Goal: Transaction & Acquisition: Purchase product/service

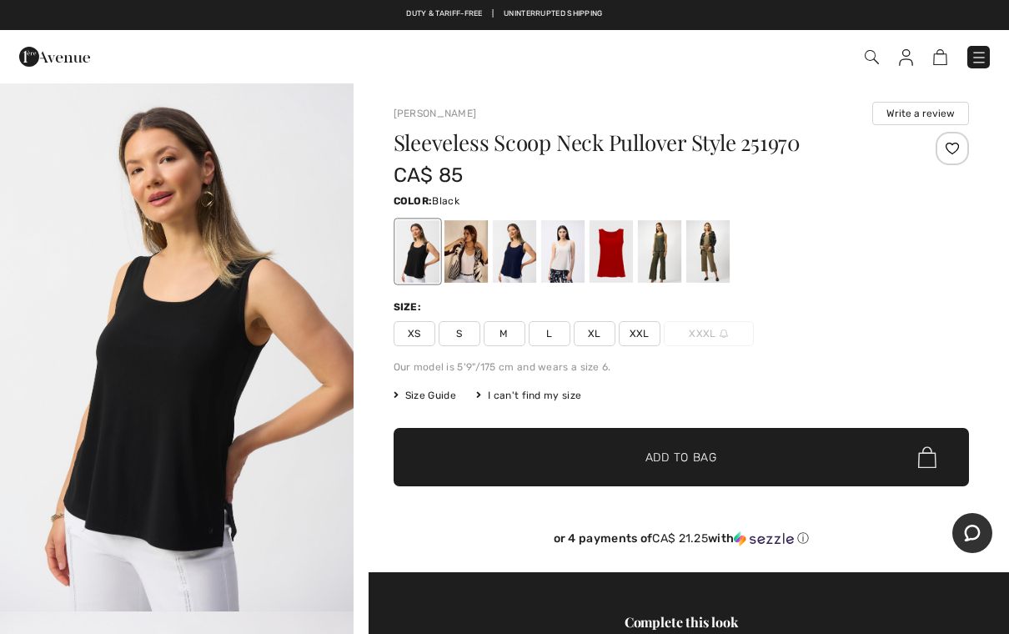
click at [470, 256] on div at bounding box center [464, 251] width 43 height 63
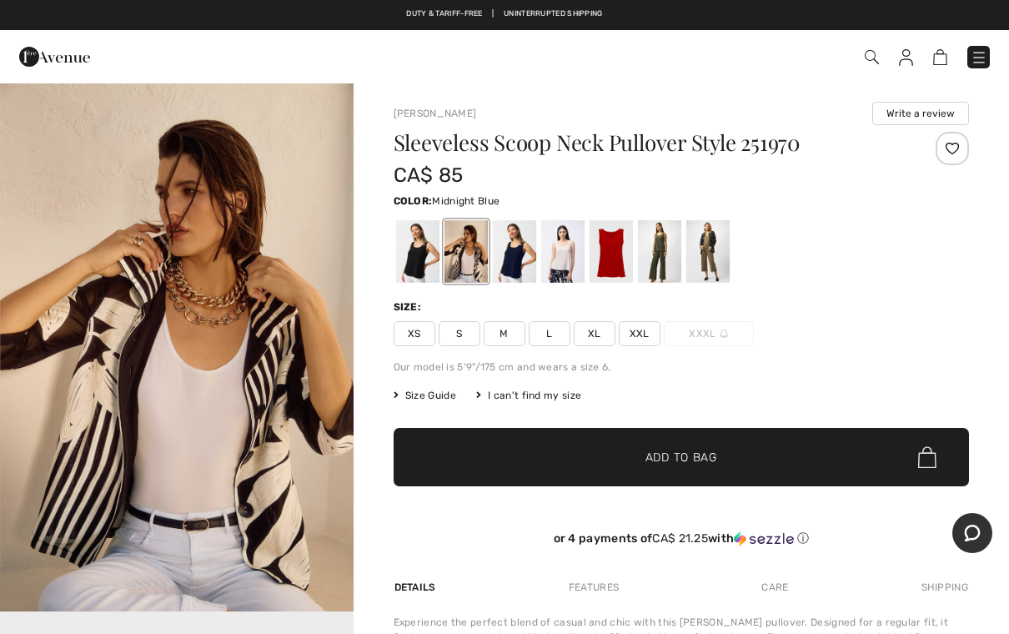
click at [533, 257] on div at bounding box center [513, 251] width 43 height 63
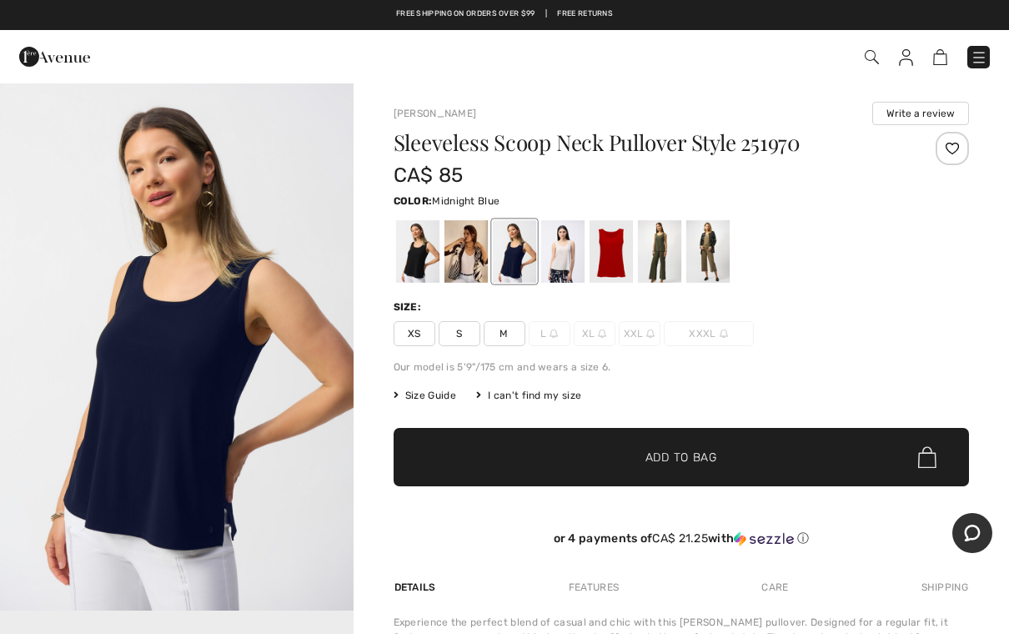
click at [566, 256] on div at bounding box center [561, 251] width 43 height 63
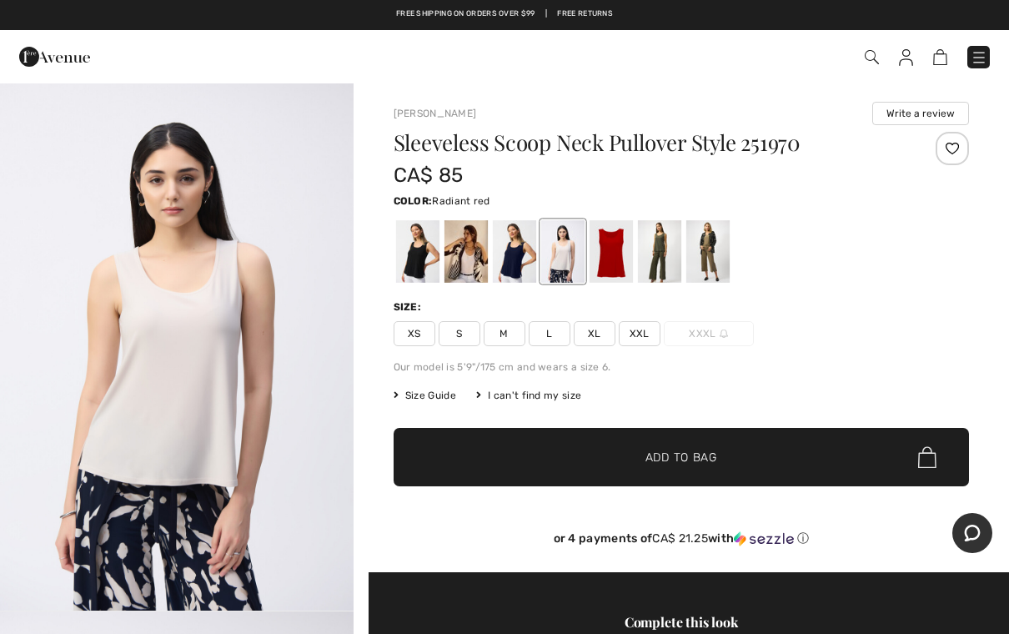
click at [618, 257] on div at bounding box center [609, 251] width 43 height 63
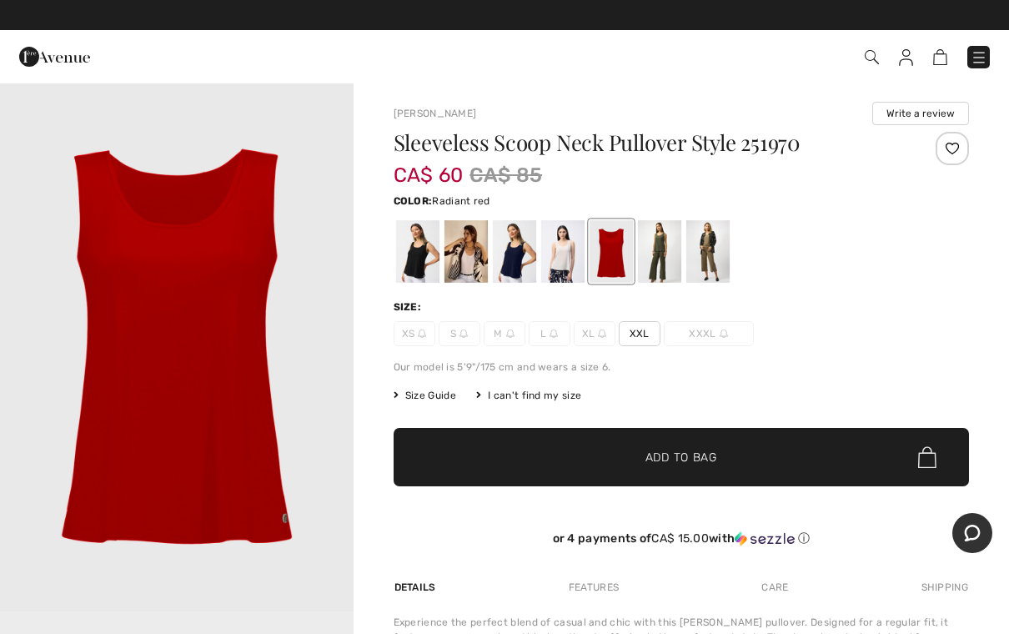
click at [668, 270] on div at bounding box center [658, 251] width 43 height 63
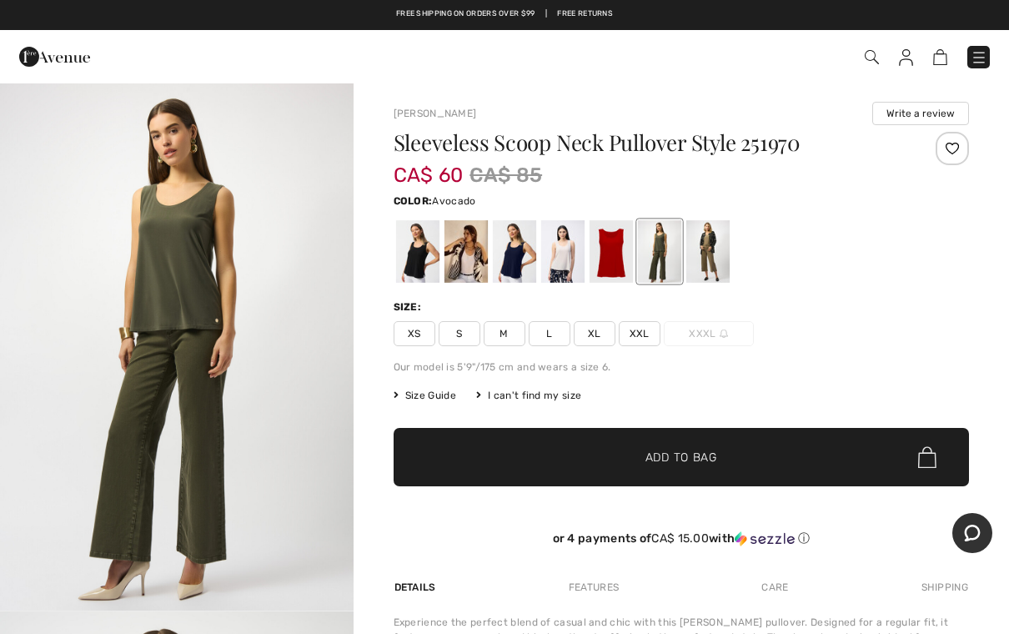
click at [705, 263] on div at bounding box center [706, 251] width 43 height 63
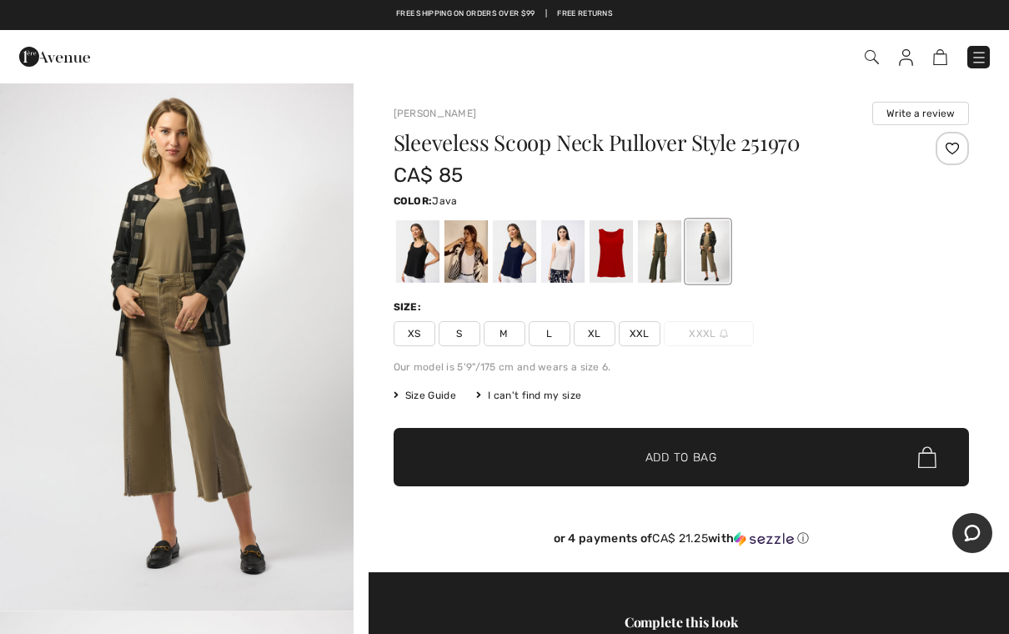
click at [669, 261] on div at bounding box center [658, 251] width 43 height 63
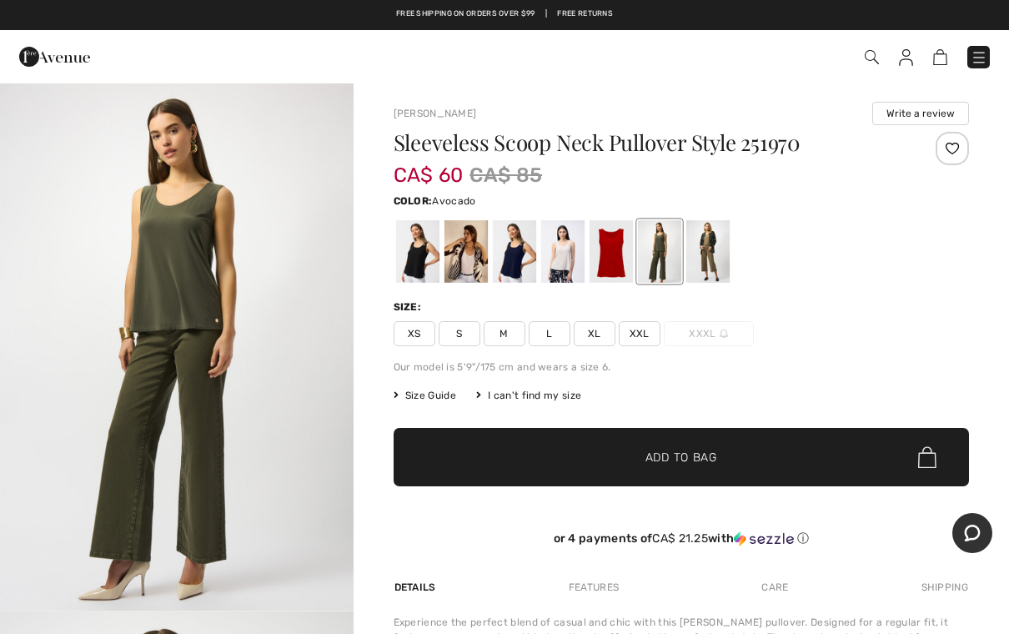
click at [706, 261] on div at bounding box center [706, 251] width 43 height 63
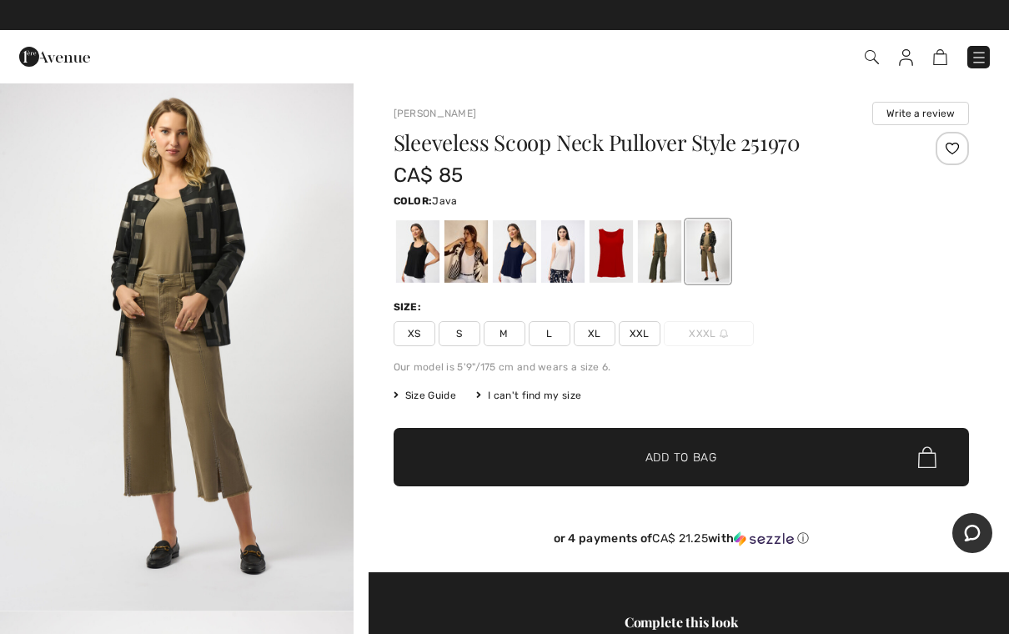
click at [674, 265] on div at bounding box center [658, 251] width 43 height 63
